Goal: Task Accomplishment & Management: Manage account settings

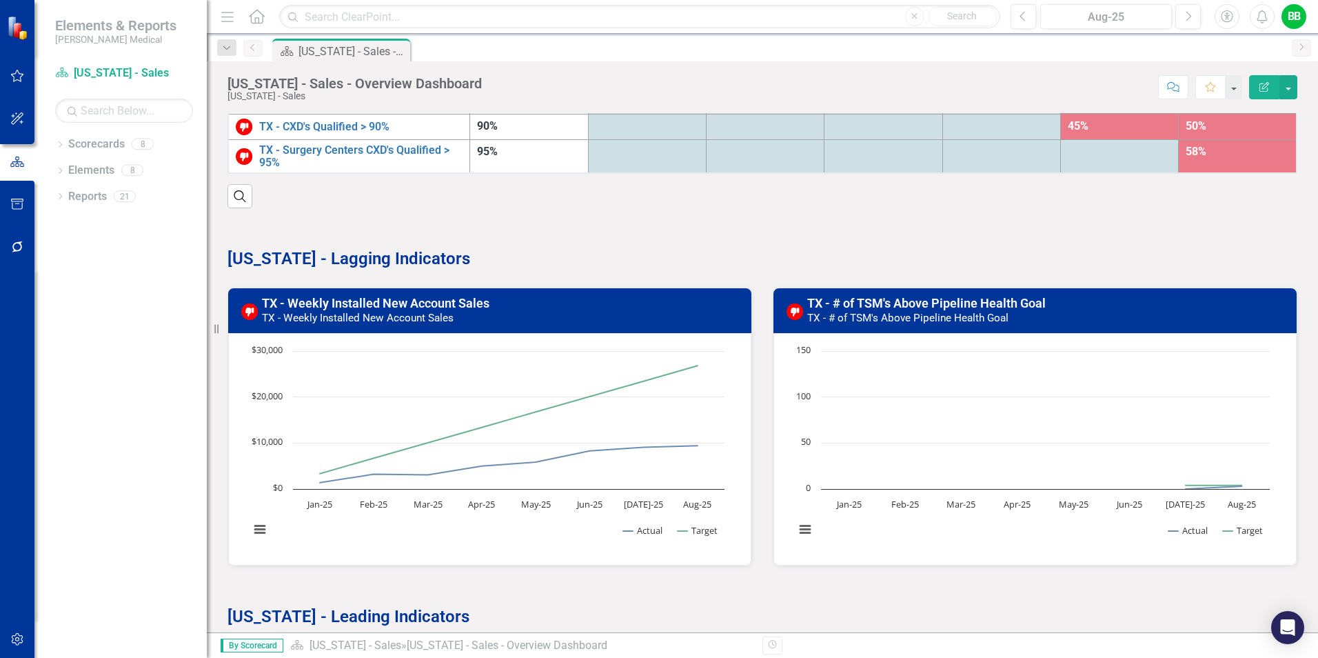
scroll to position [345, 0]
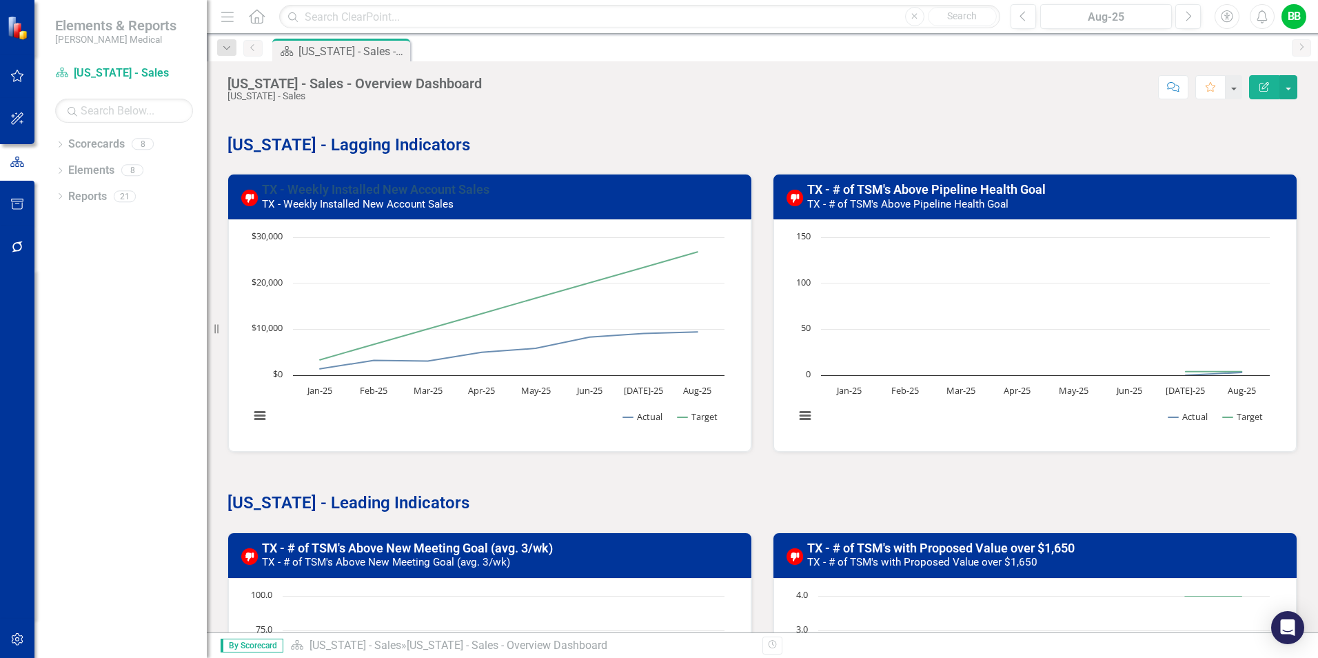
click at [363, 196] on link "TX - Weekly Installed New Account Sales" at bounding box center [376, 189] width 228 height 14
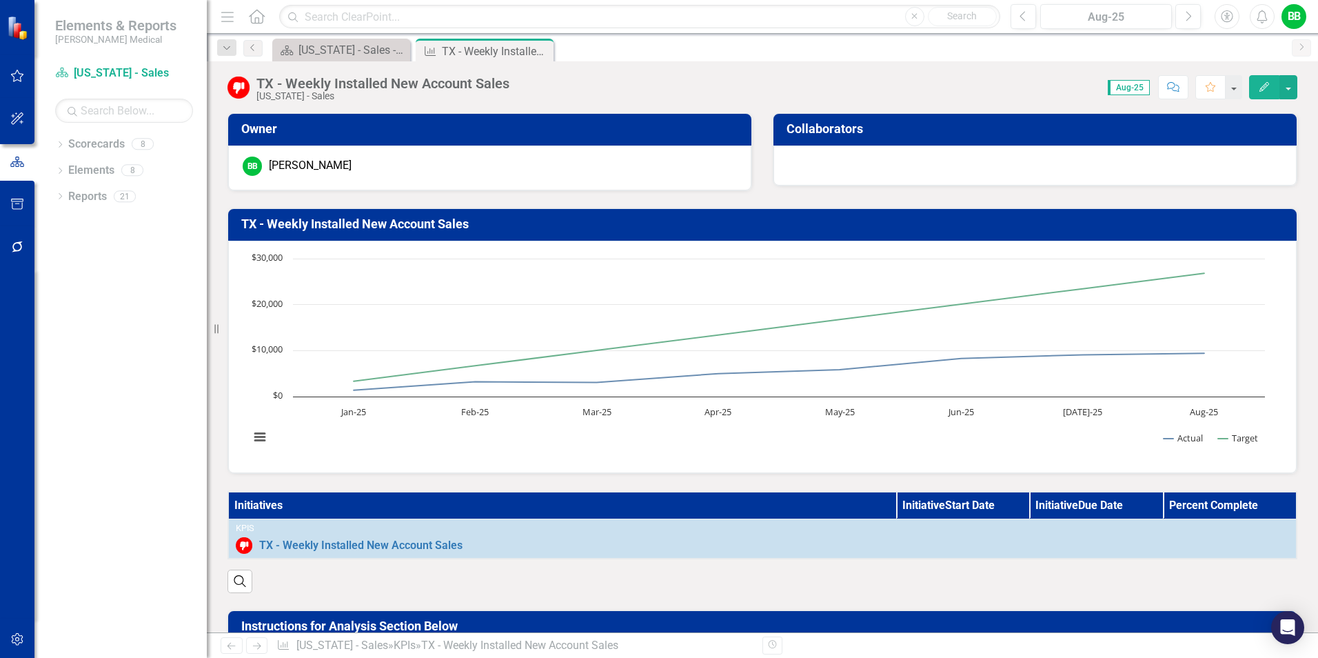
click at [1264, 88] on icon "Edit" at bounding box center [1264, 87] width 12 height 10
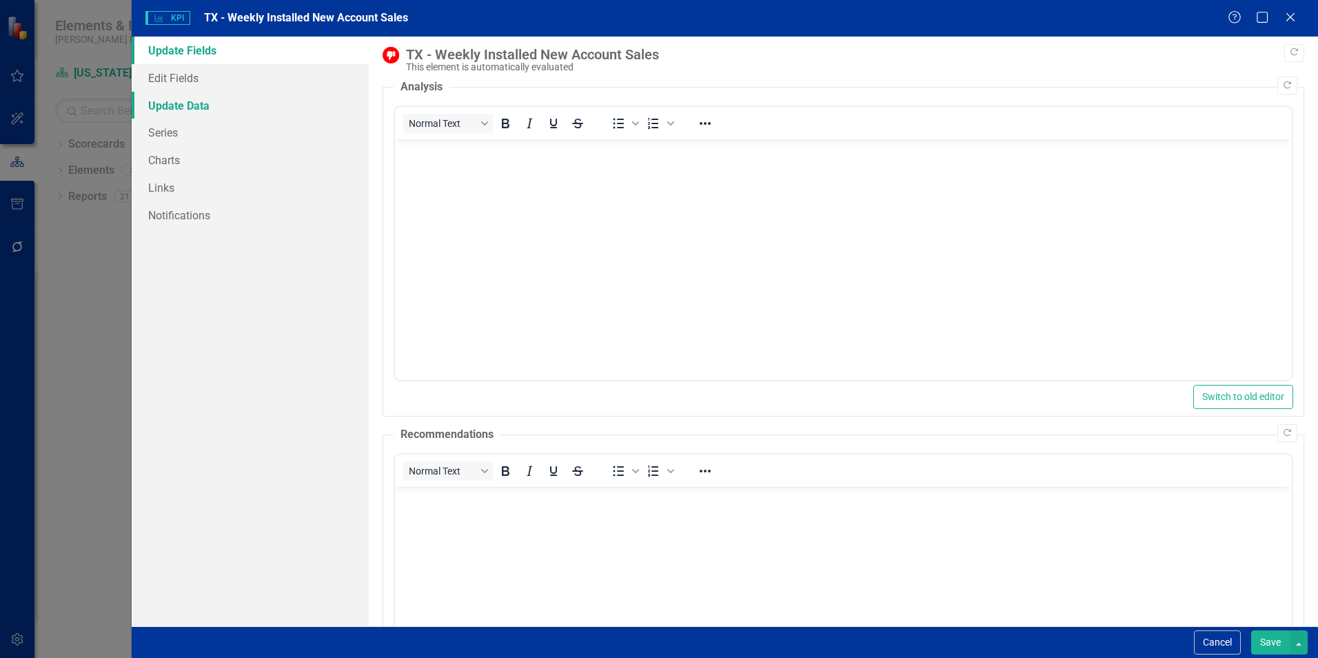
click at [174, 105] on link "Update Data" at bounding box center [250, 106] width 237 height 28
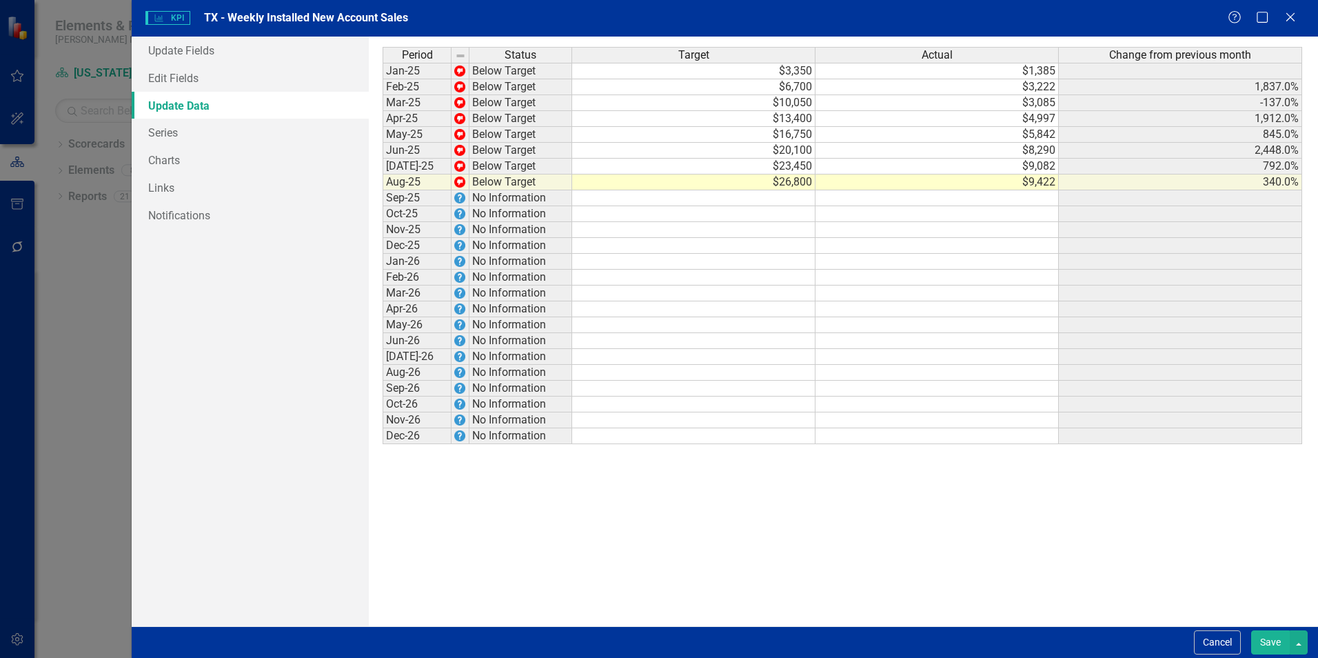
click at [383, 205] on div "Period Status Target Actual Change from previous month Jan-25 Below Target $3,3…" at bounding box center [383, 245] width 0 height 397
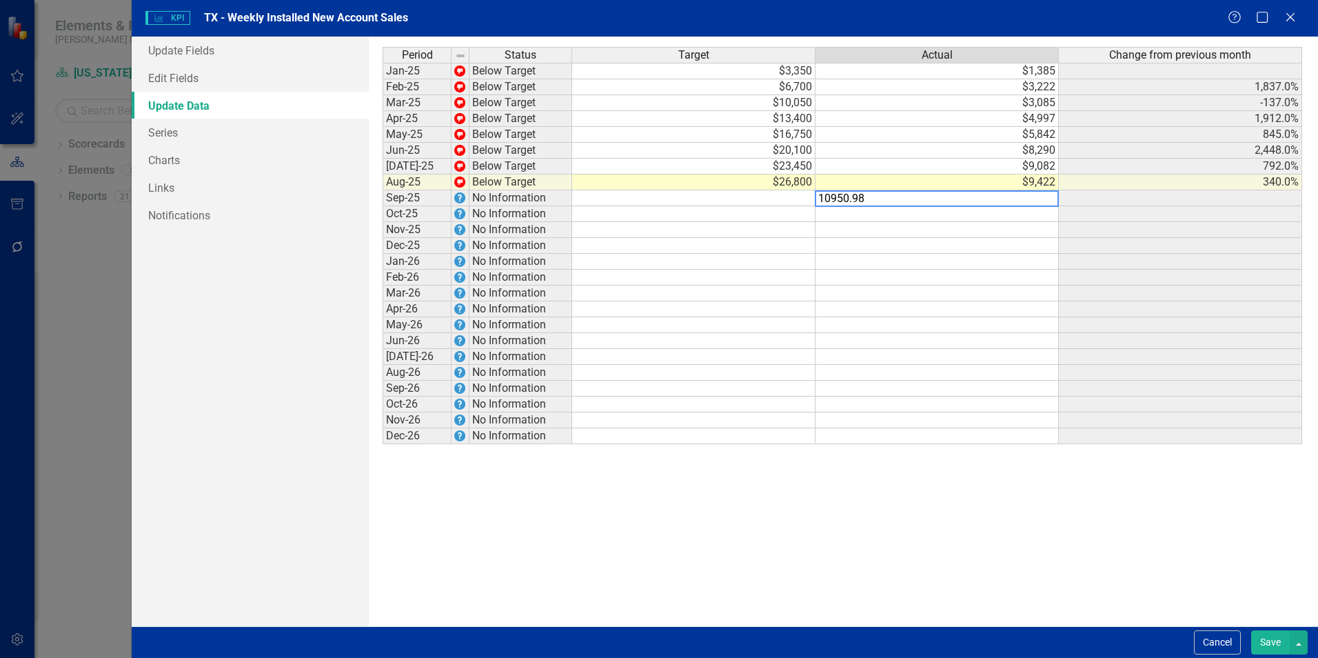
type textarea "10950.98"
click at [1036, 264] on td at bounding box center [937, 262] width 243 height 16
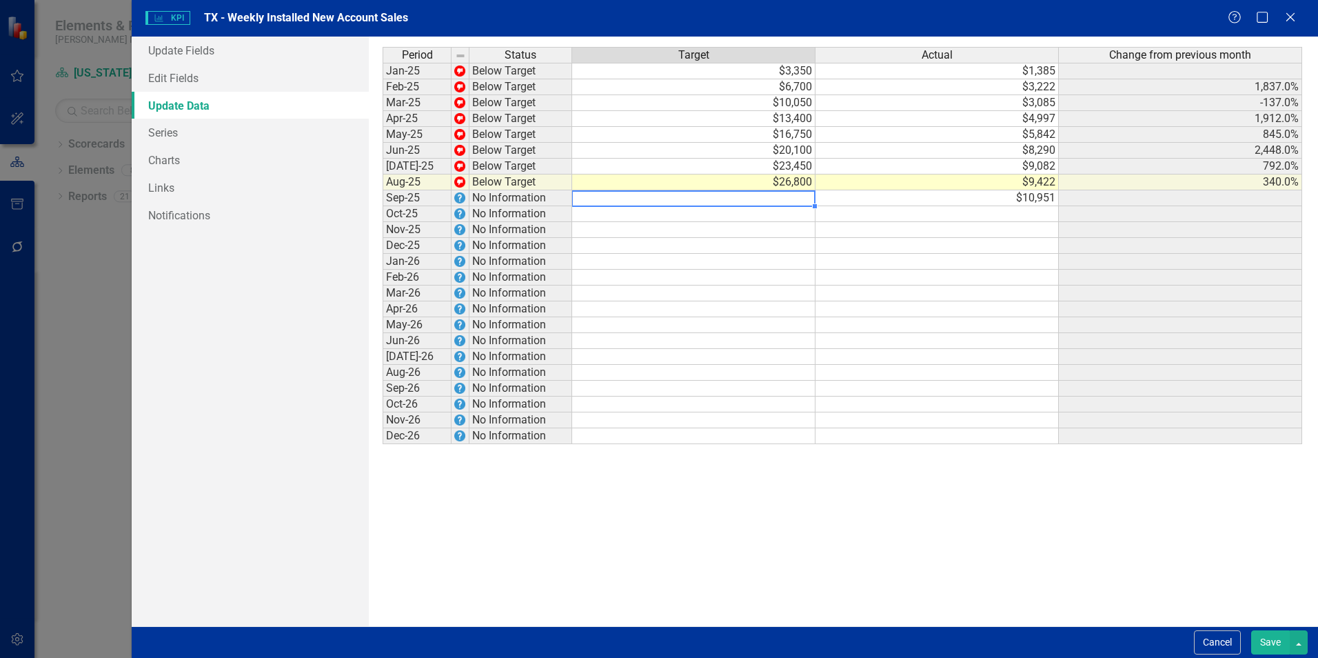
click at [794, 197] on td at bounding box center [693, 198] width 243 height 16
type textarea "30150"
click at [383, 285] on div "Period Status Target Actual Change from previous month Jan-25 Below Target $3,3…" at bounding box center [383, 245] width 0 height 397
click at [1265, 643] on button "Save" at bounding box center [1270, 642] width 39 height 24
